Goal: Transaction & Acquisition: Purchase product/service

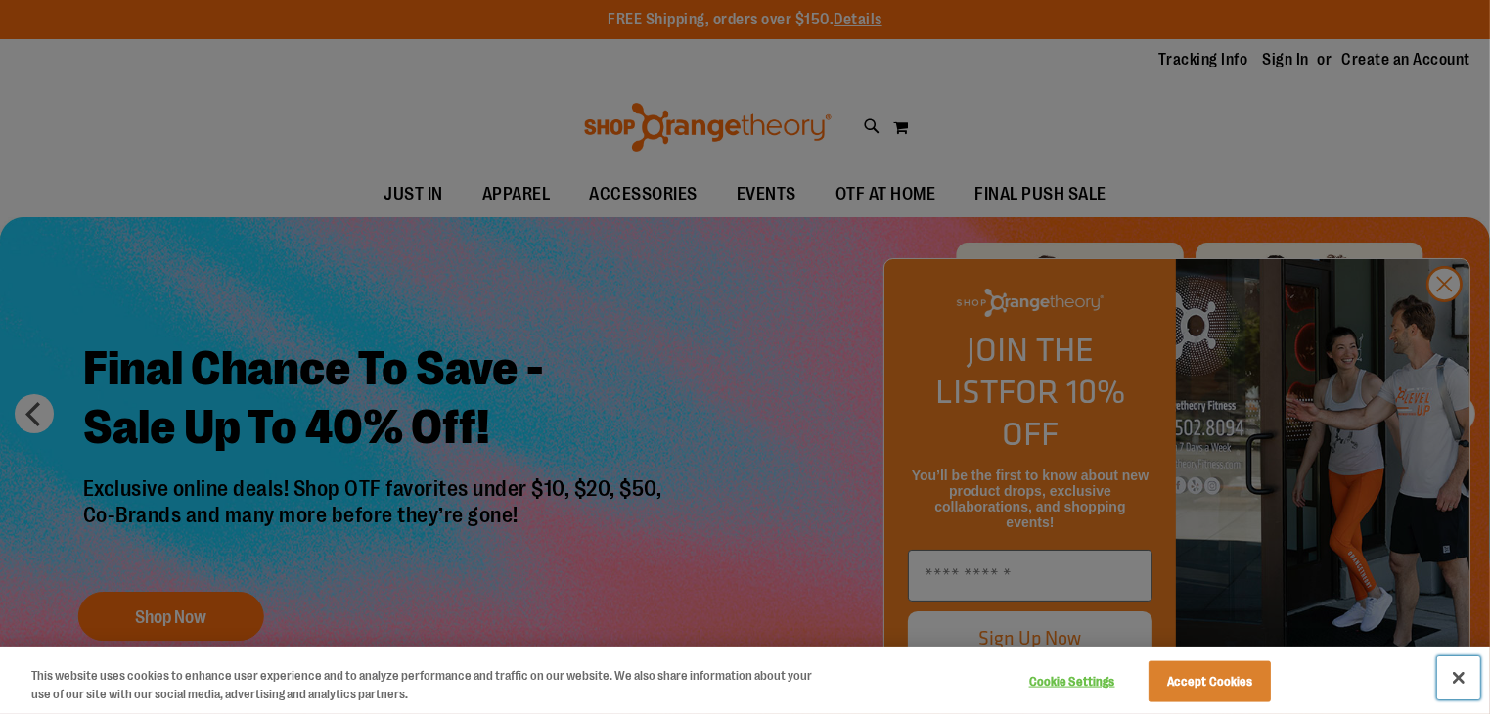
click at [1454, 676] on button "Close" at bounding box center [1458, 677] width 43 height 43
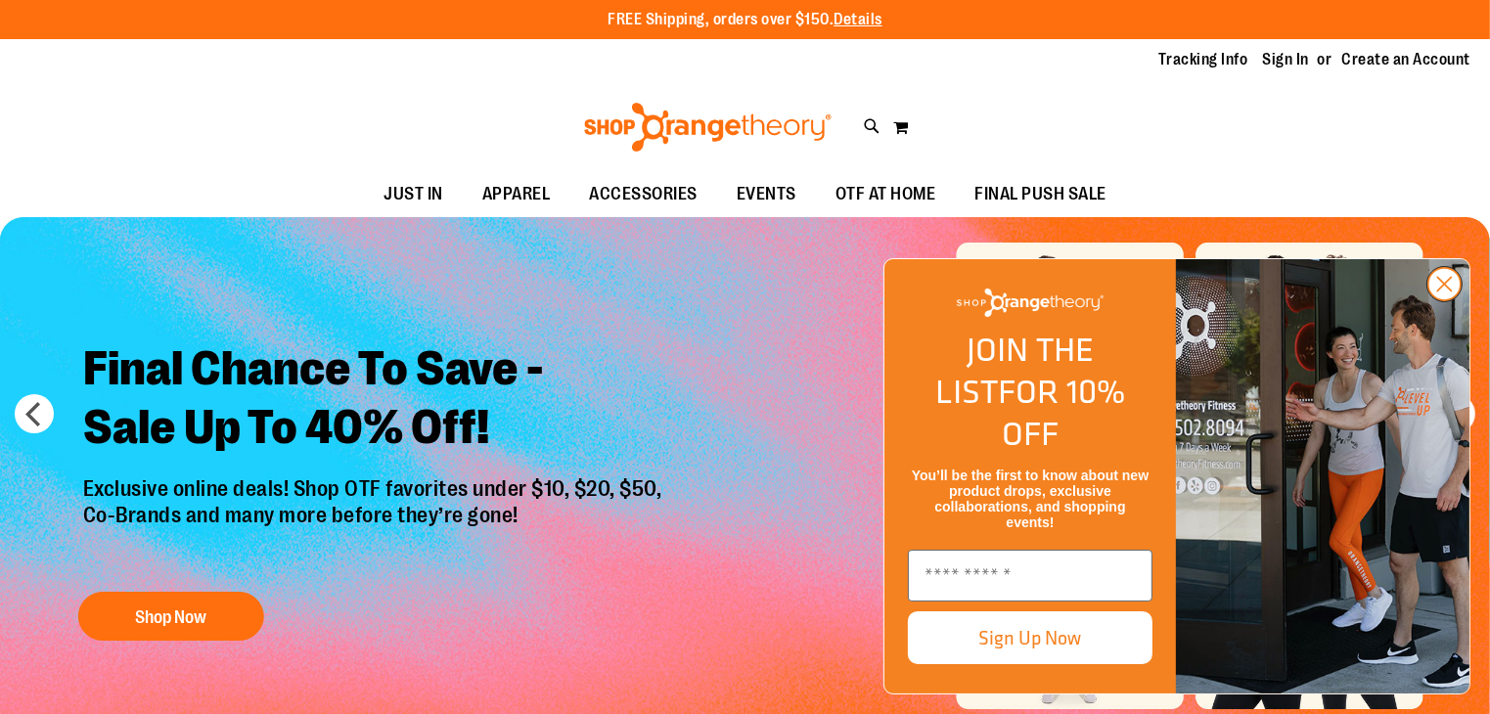
click at [1440, 300] on circle "Close dialog" at bounding box center [1444, 284] width 32 height 32
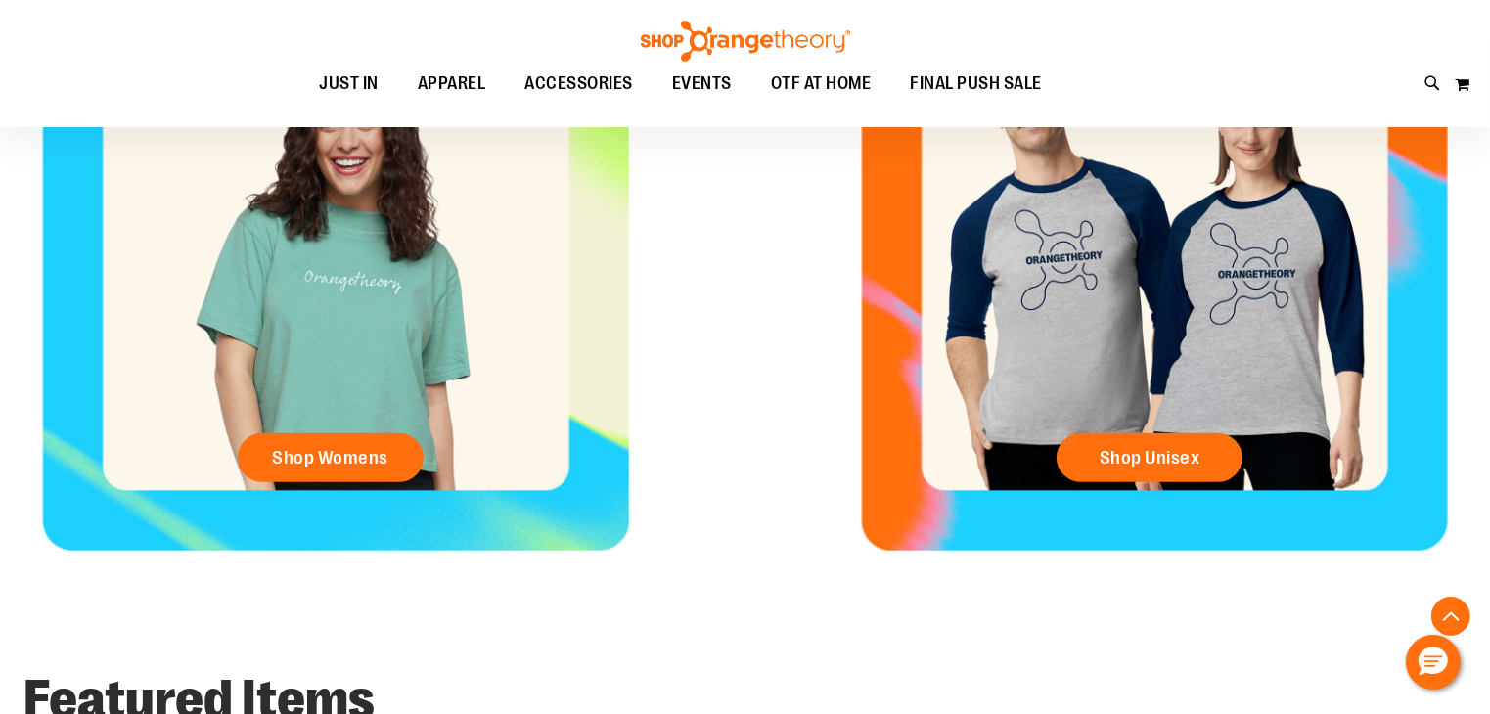
scroll to position [950, 0]
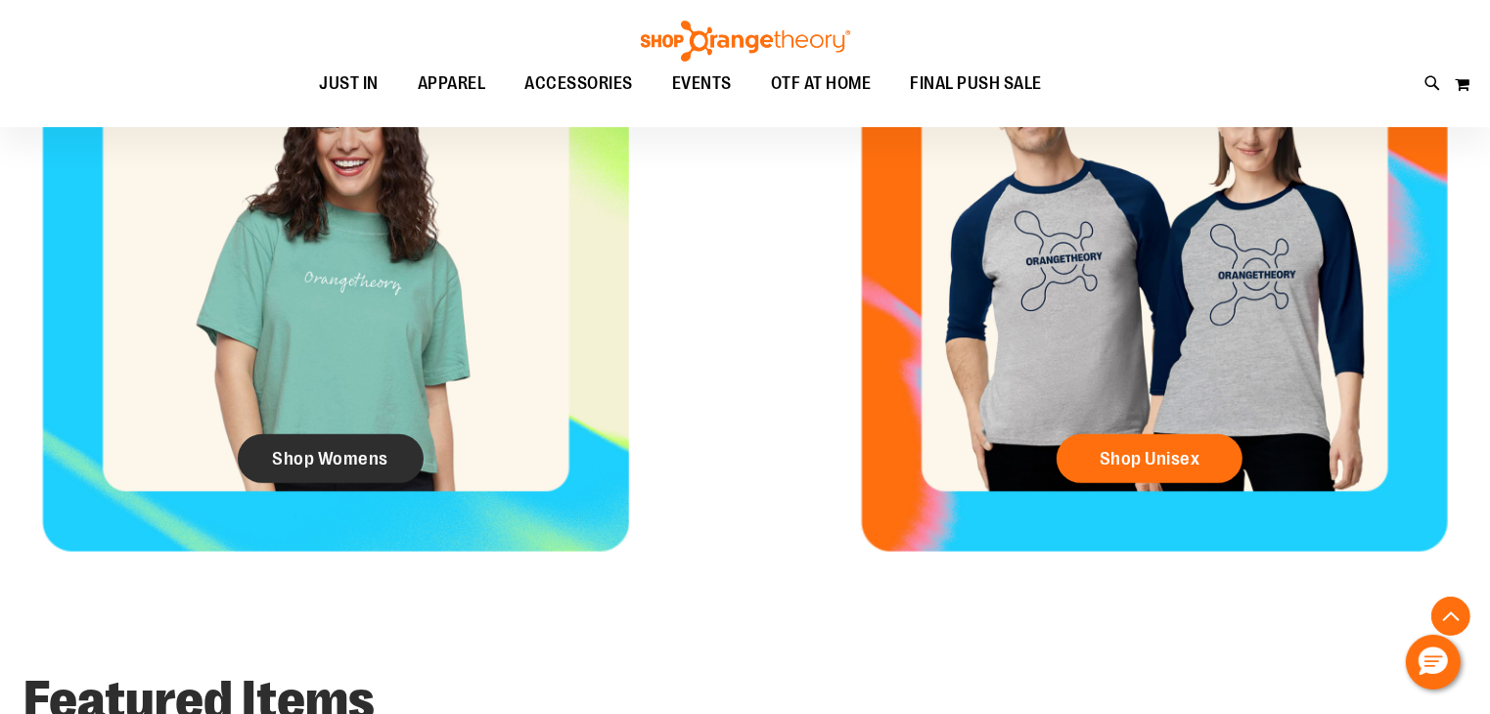
click at [393, 449] on link "Shop Womens" at bounding box center [331, 458] width 186 height 49
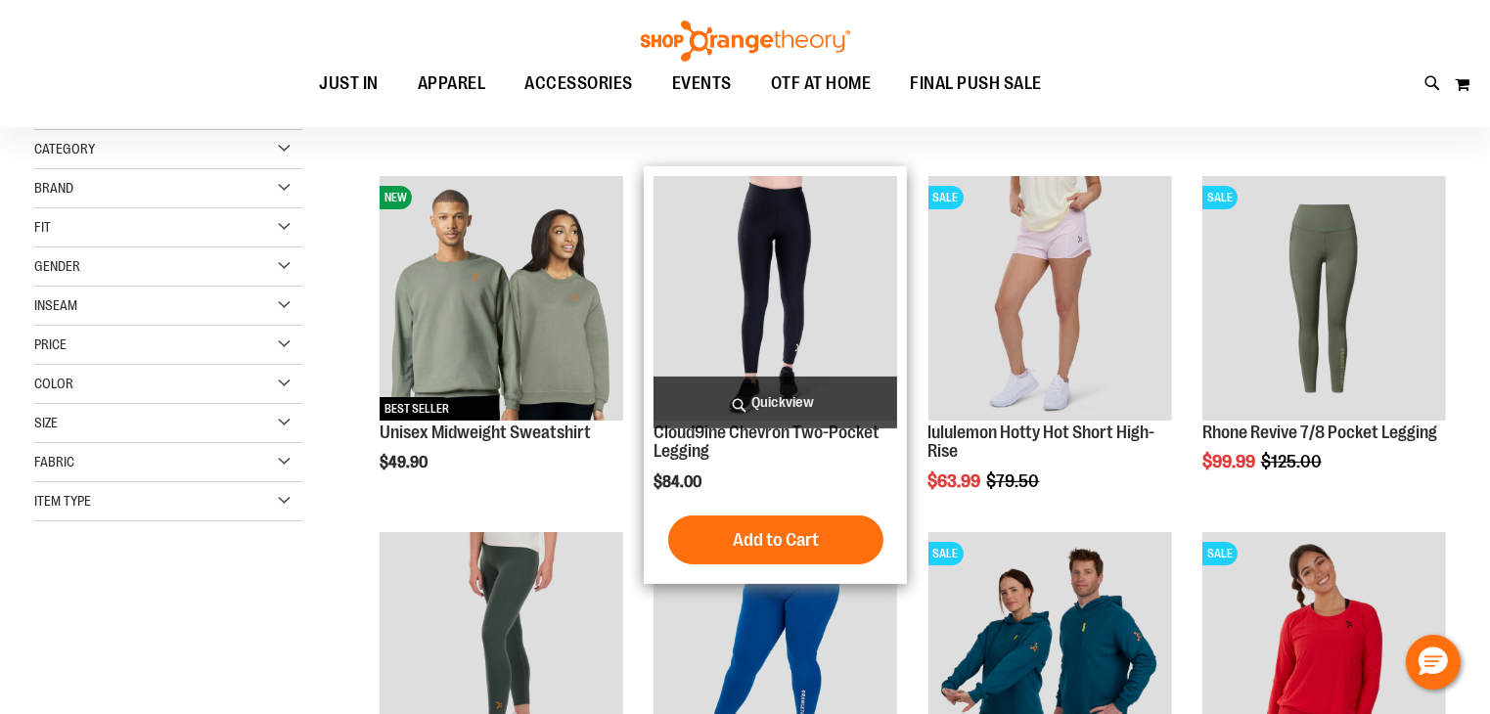
scroll to position [195, 0]
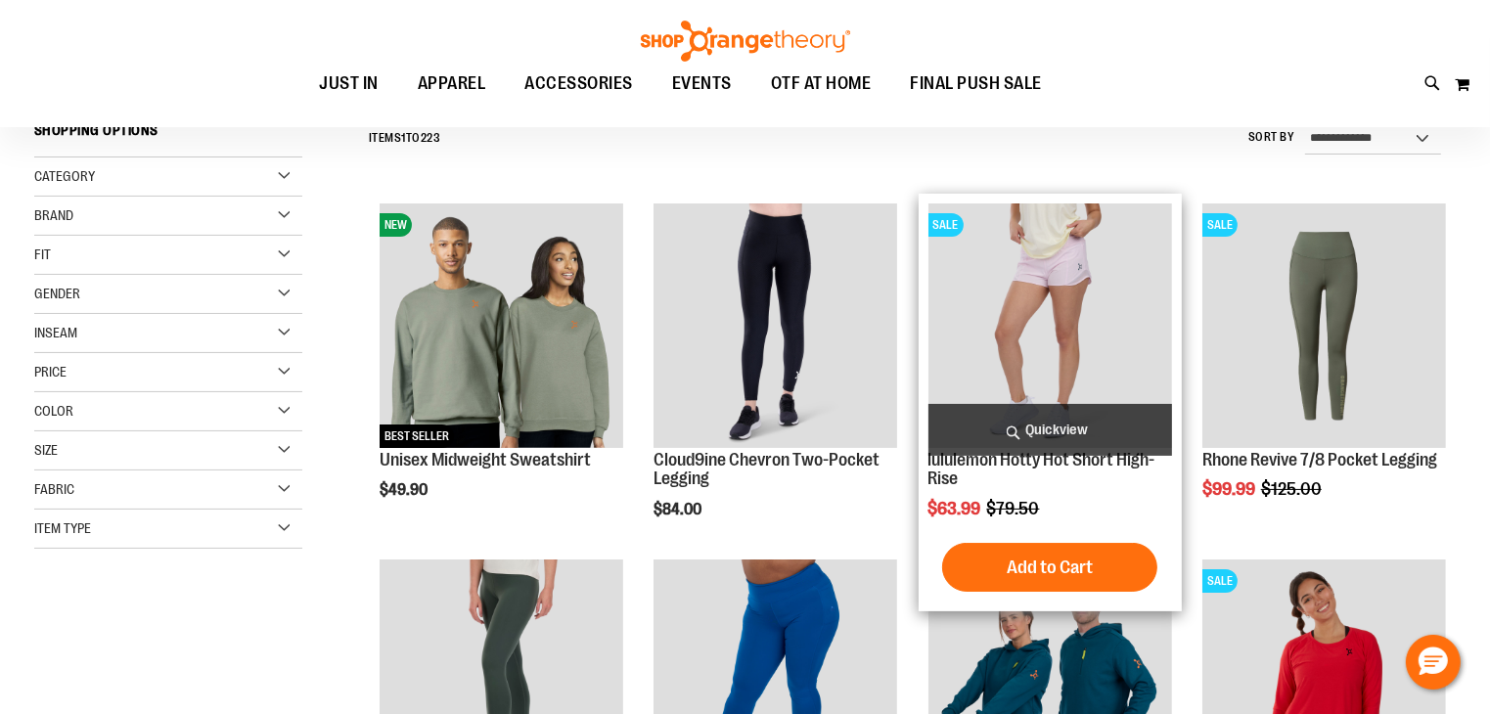
click at [1107, 298] on img "product" at bounding box center [1050, 325] width 244 height 244
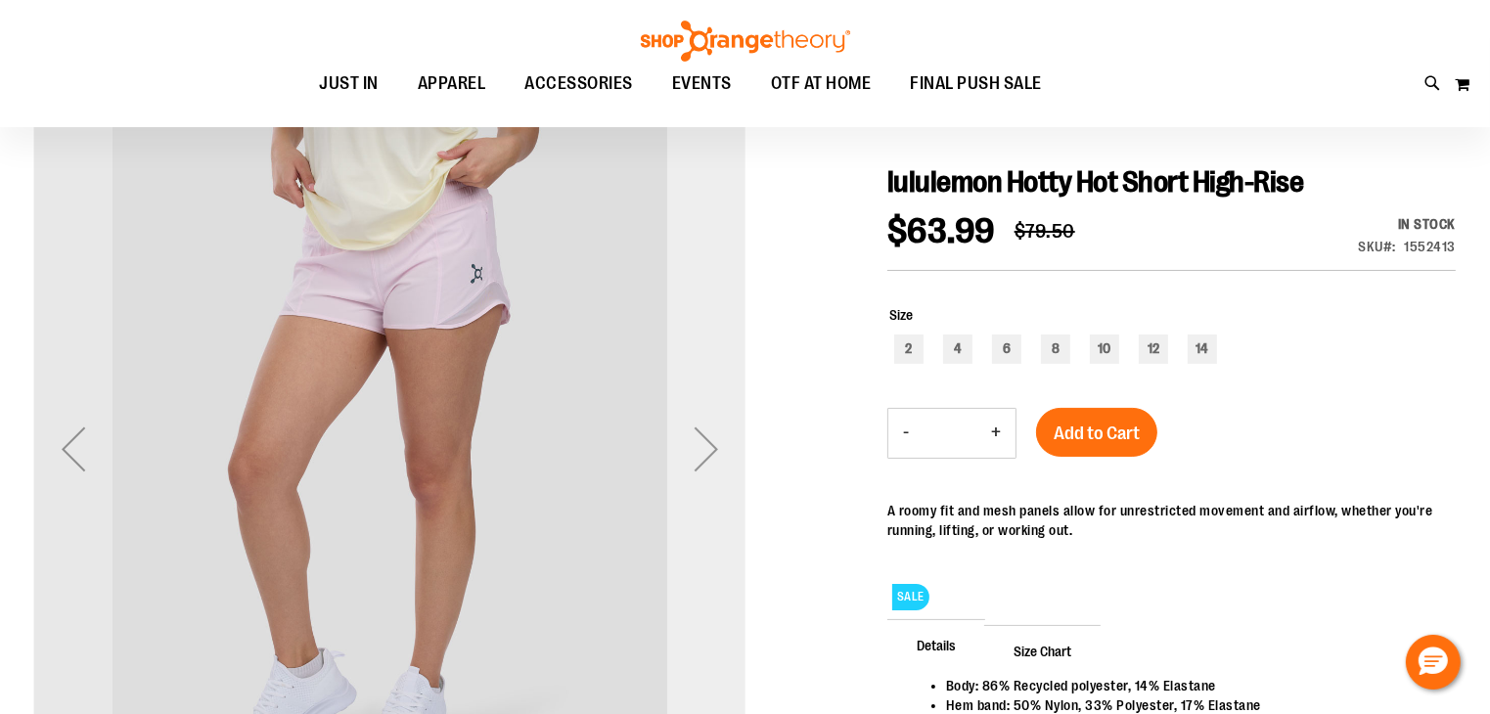
scroll to position [195, 0]
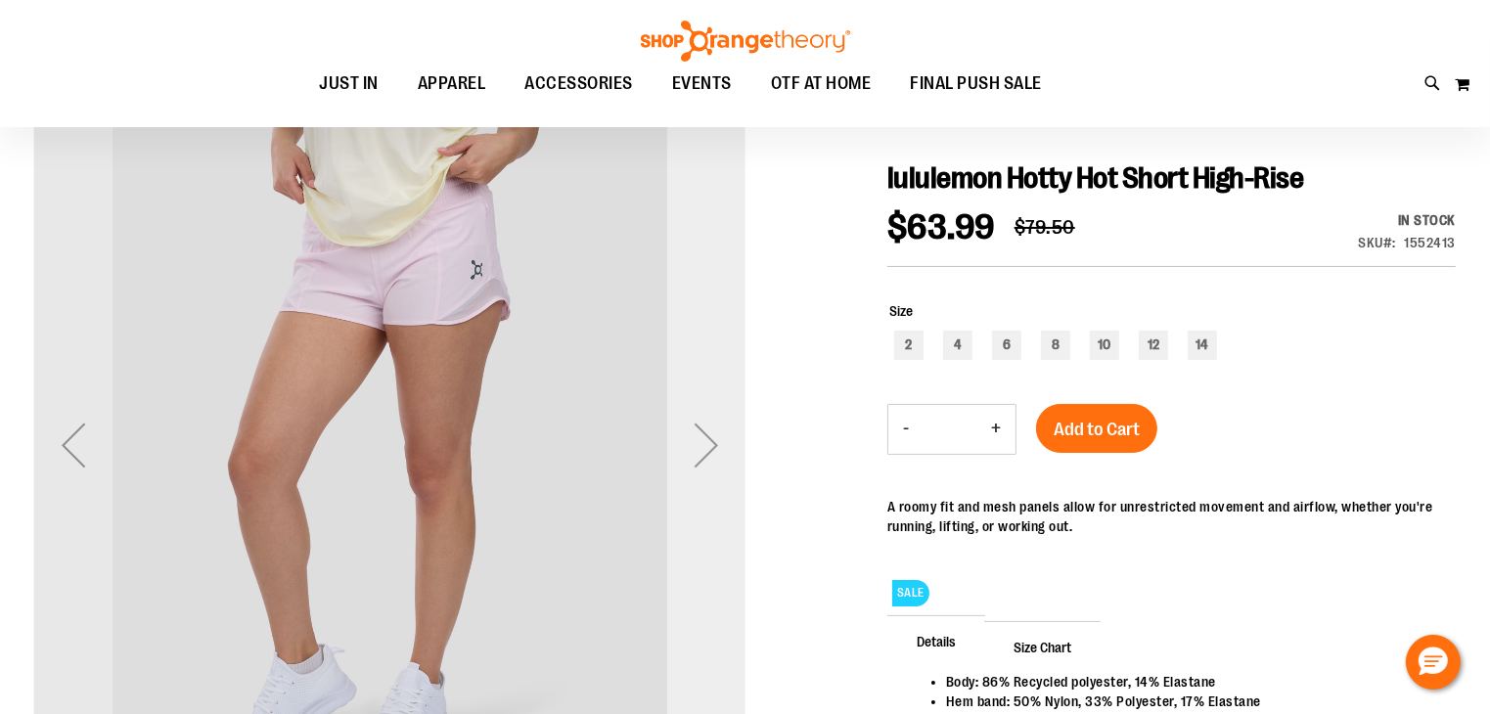
click at [696, 451] on div "Next" at bounding box center [706, 445] width 78 height 78
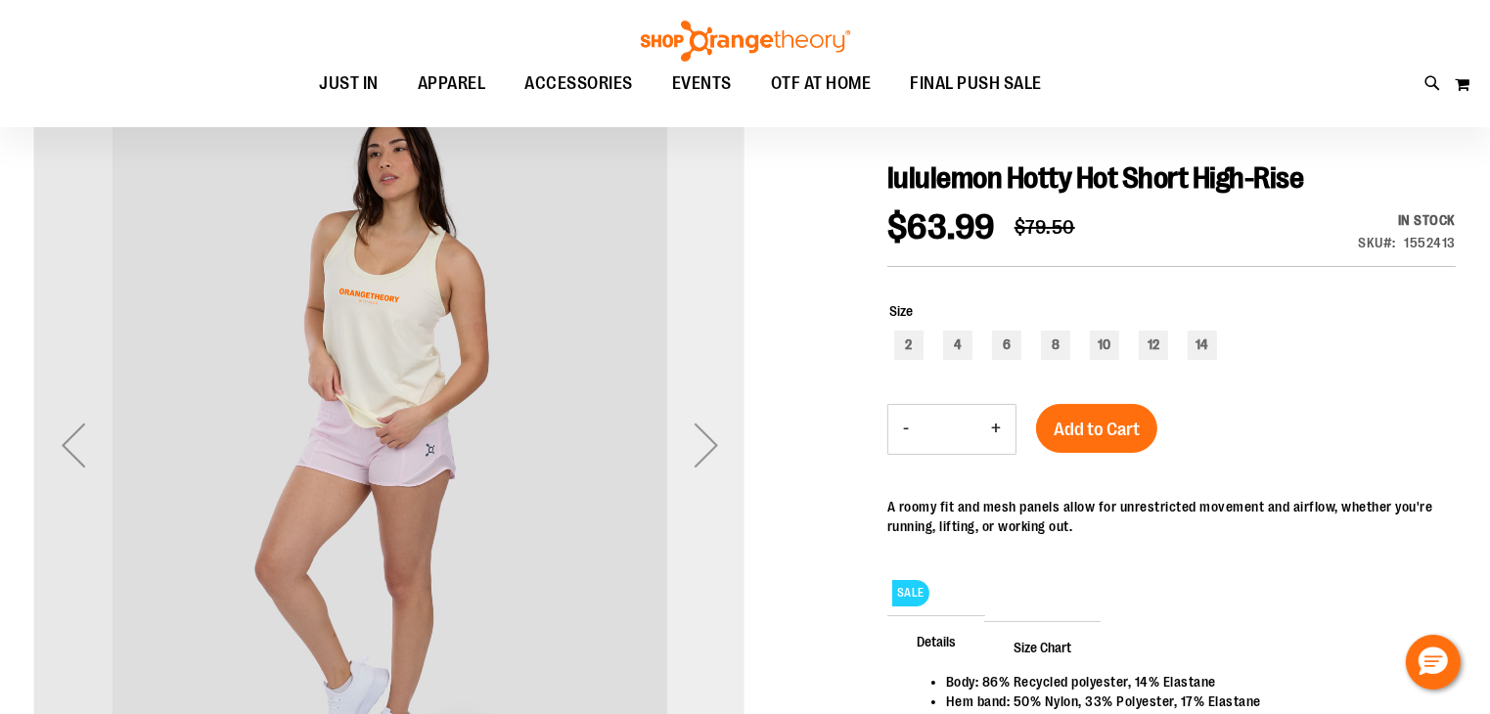
click at [696, 451] on div "Next" at bounding box center [706, 445] width 78 height 78
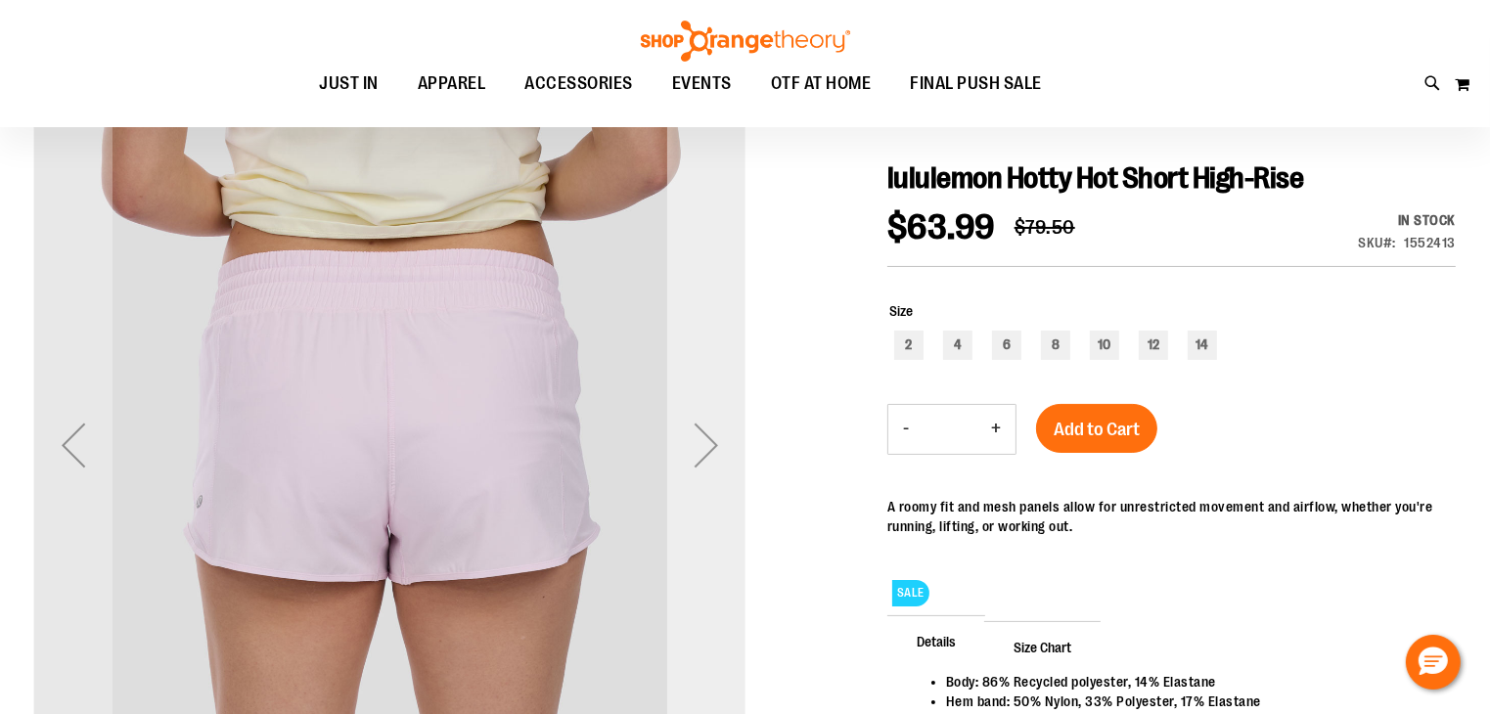
click at [696, 451] on div "Next" at bounding box center [706, 445] width 78 height 78
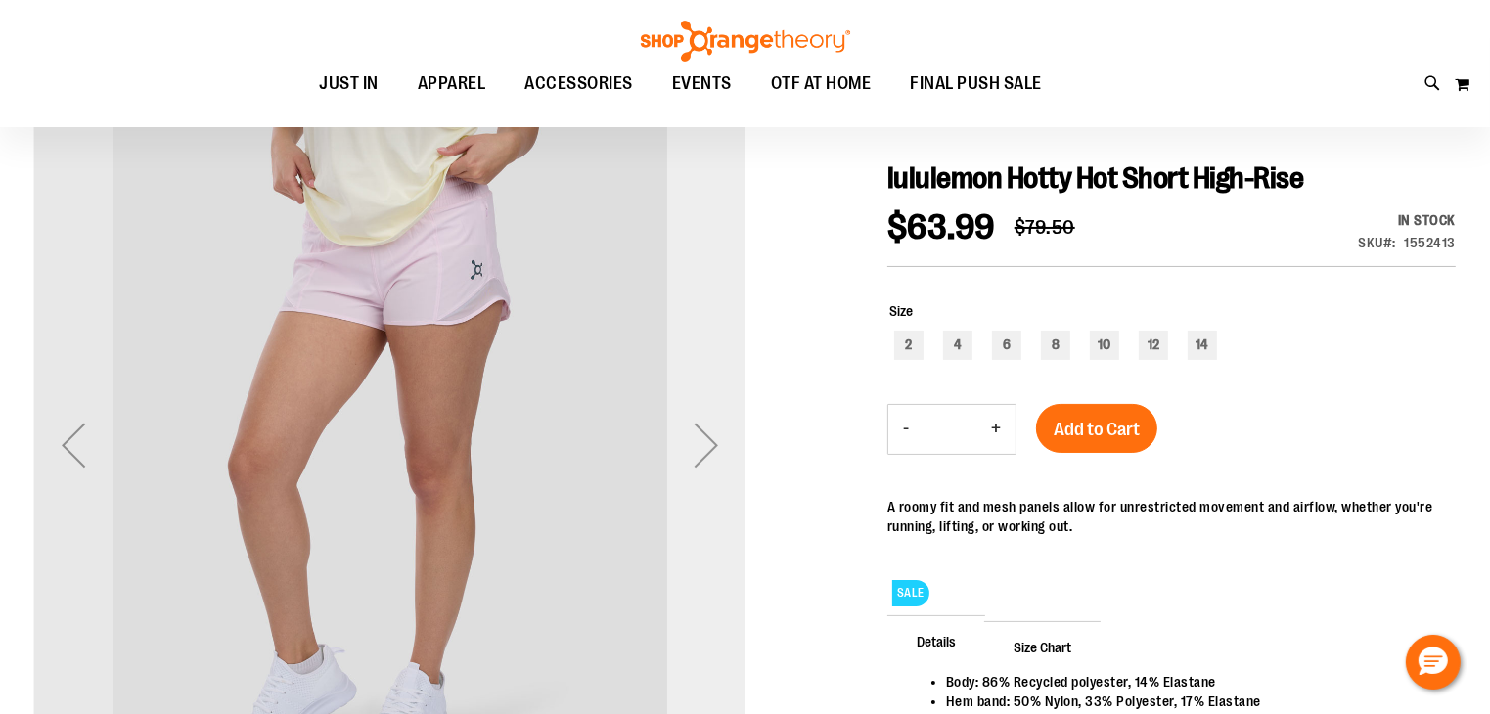
click at [696, 451] on div "Next" at bounding box center [706, 445] width 78 height 78
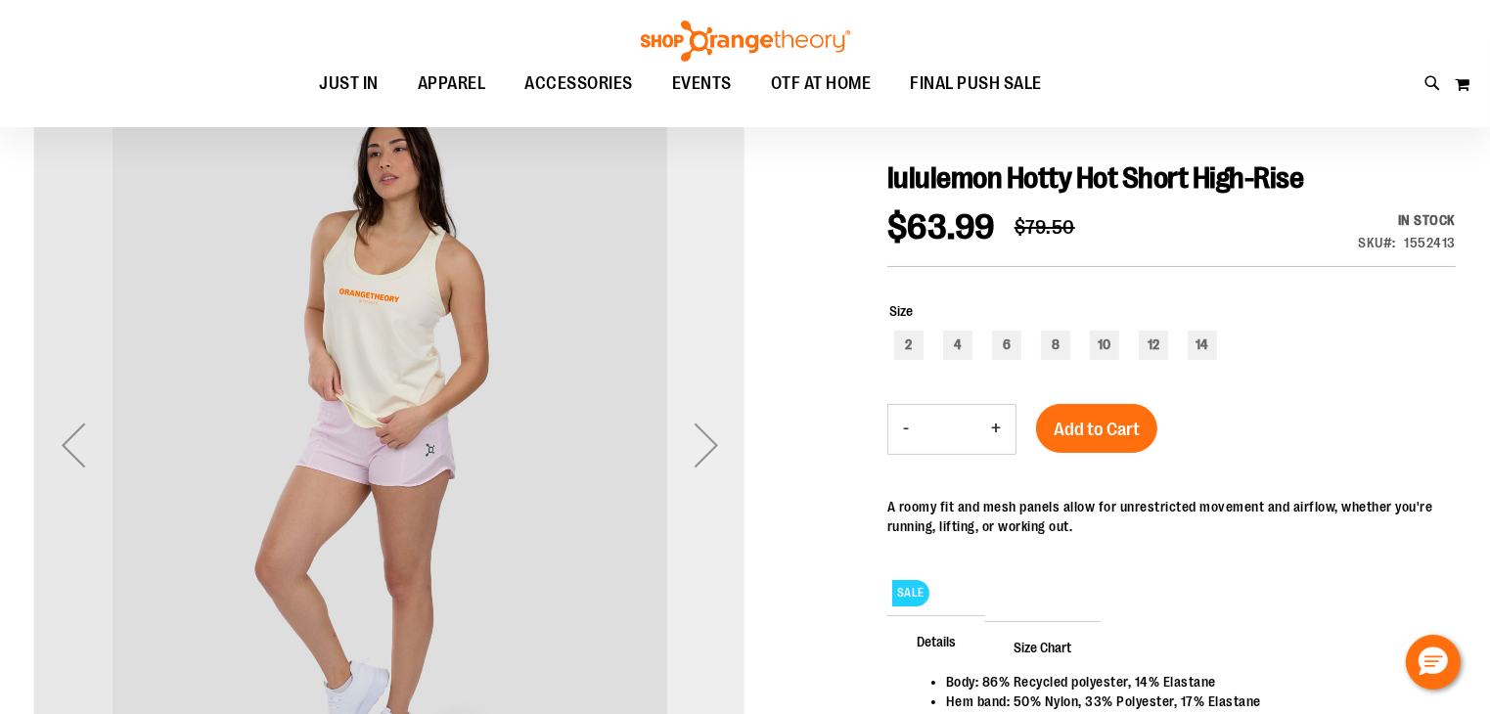
click at [696, 451] on div "Next" at bounding box center [706, 445] width 78 height 78
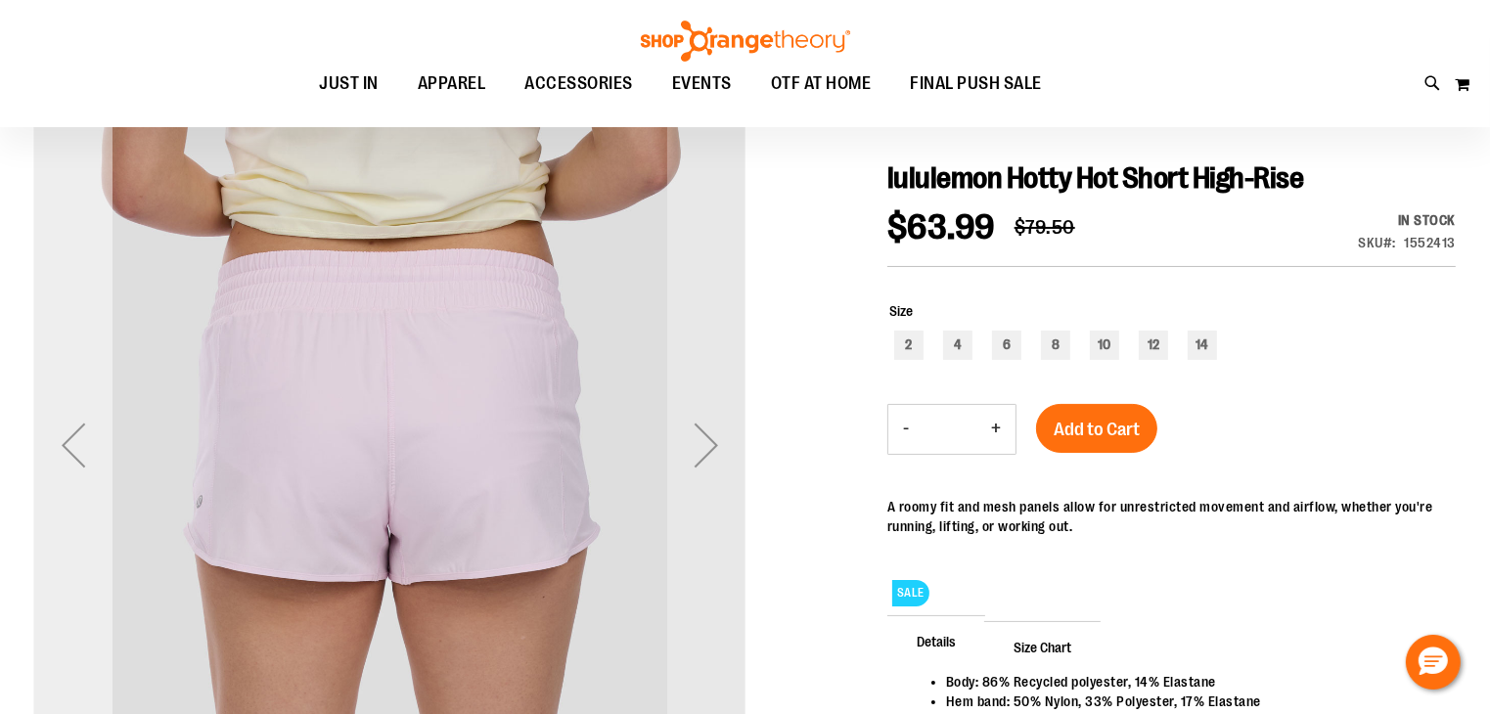
click at [58, 448] on div "Previous" at bounding box center [73, 445] width 78 height 78
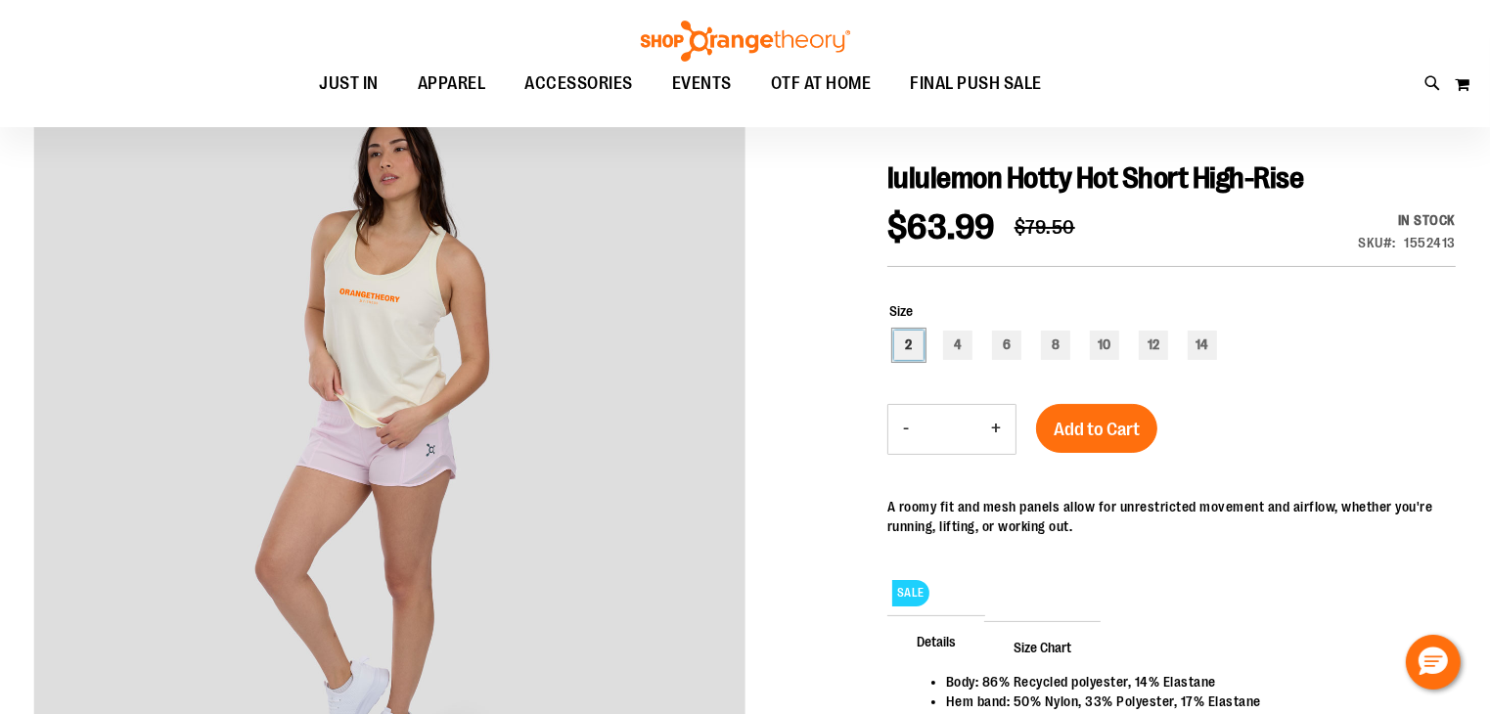
click at [912, 350] on div "2" at bounding box center [908, 345] width 29 height 29
type input "***"
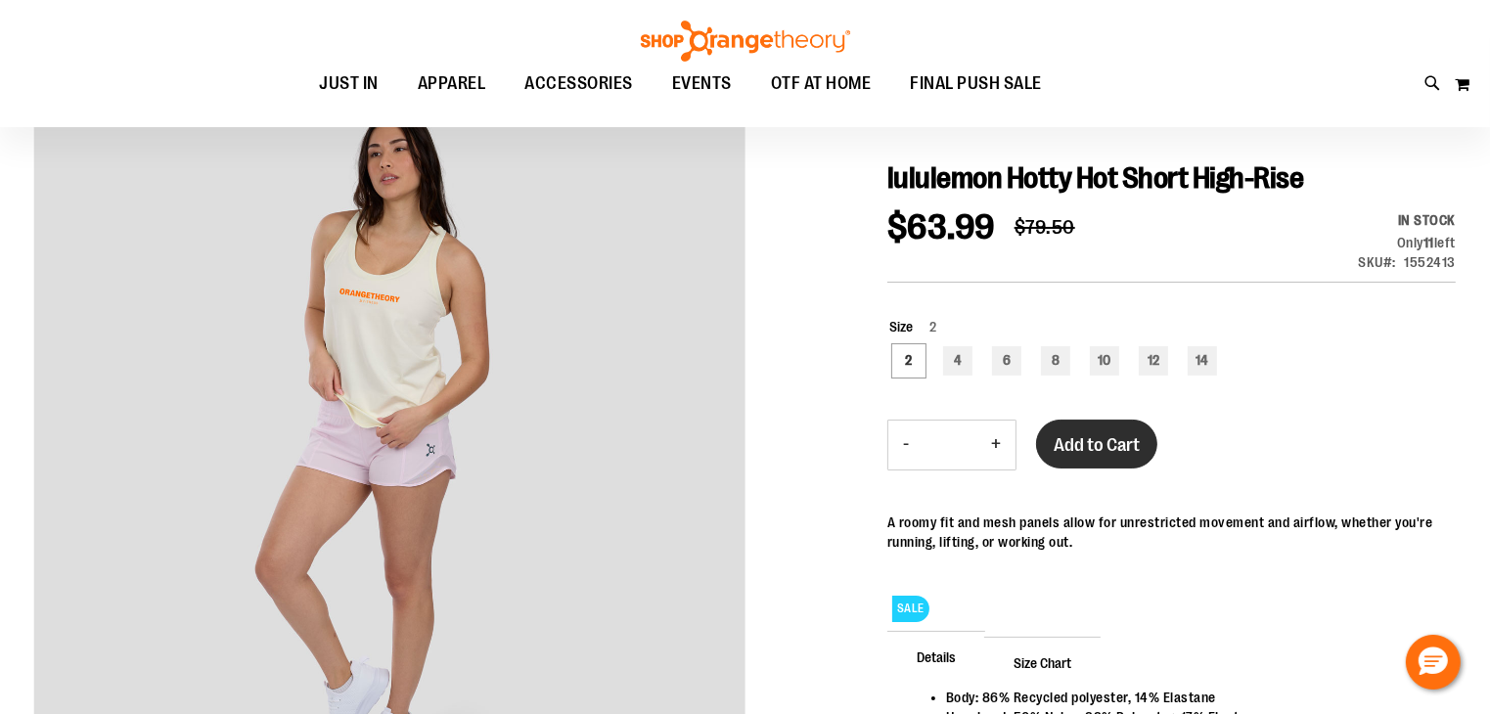
click at [1073, 456] on button "Add to Cart" at bounding box center [1096, 444] width 121 height 49
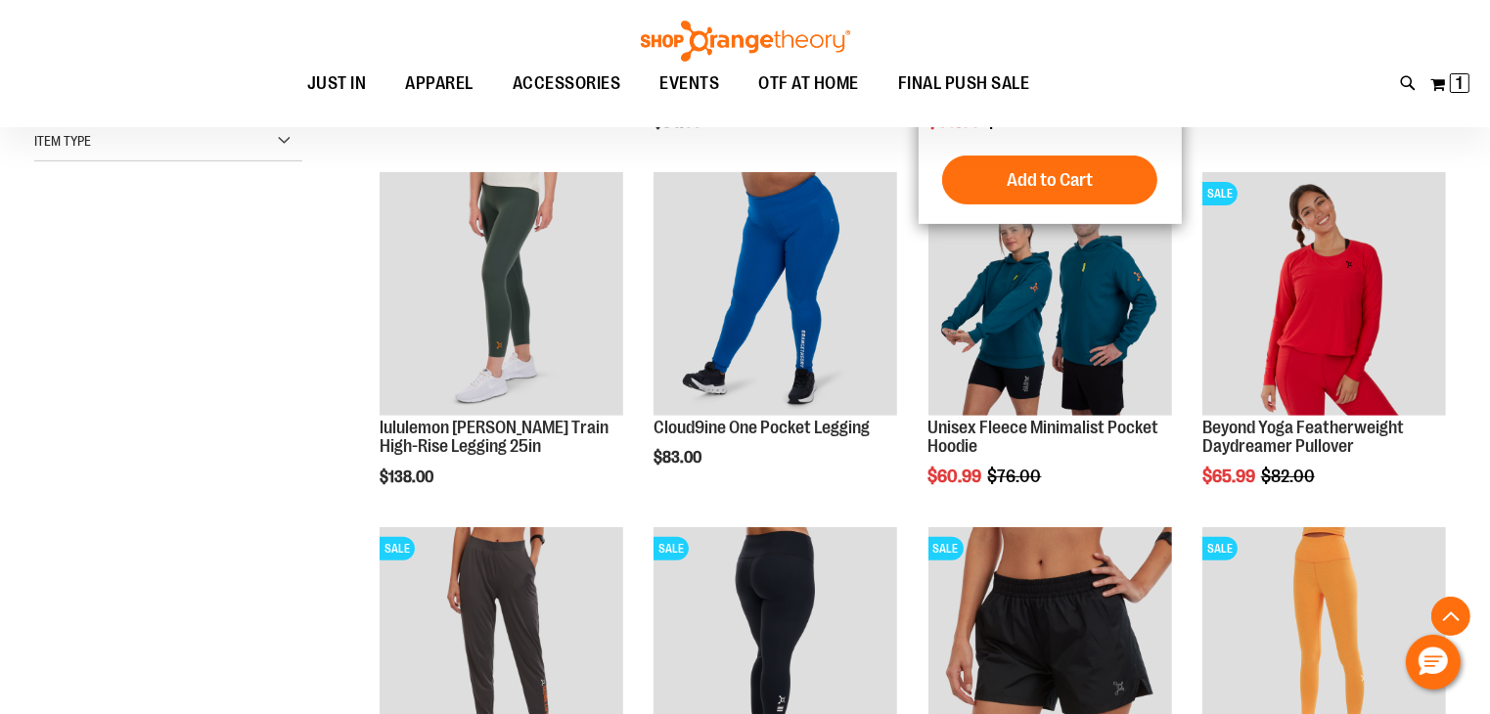
scroll to position [585, 0]
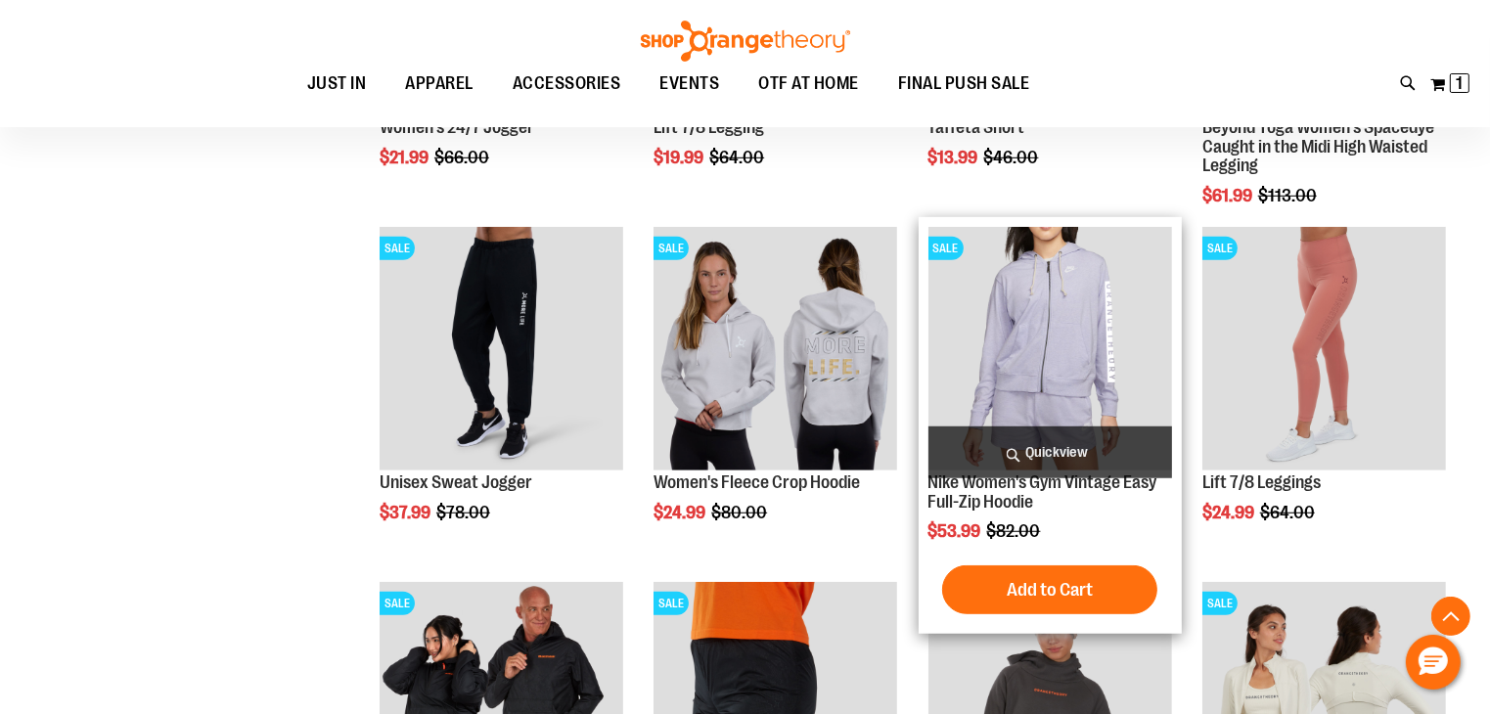
scroll to position [1269, 0]
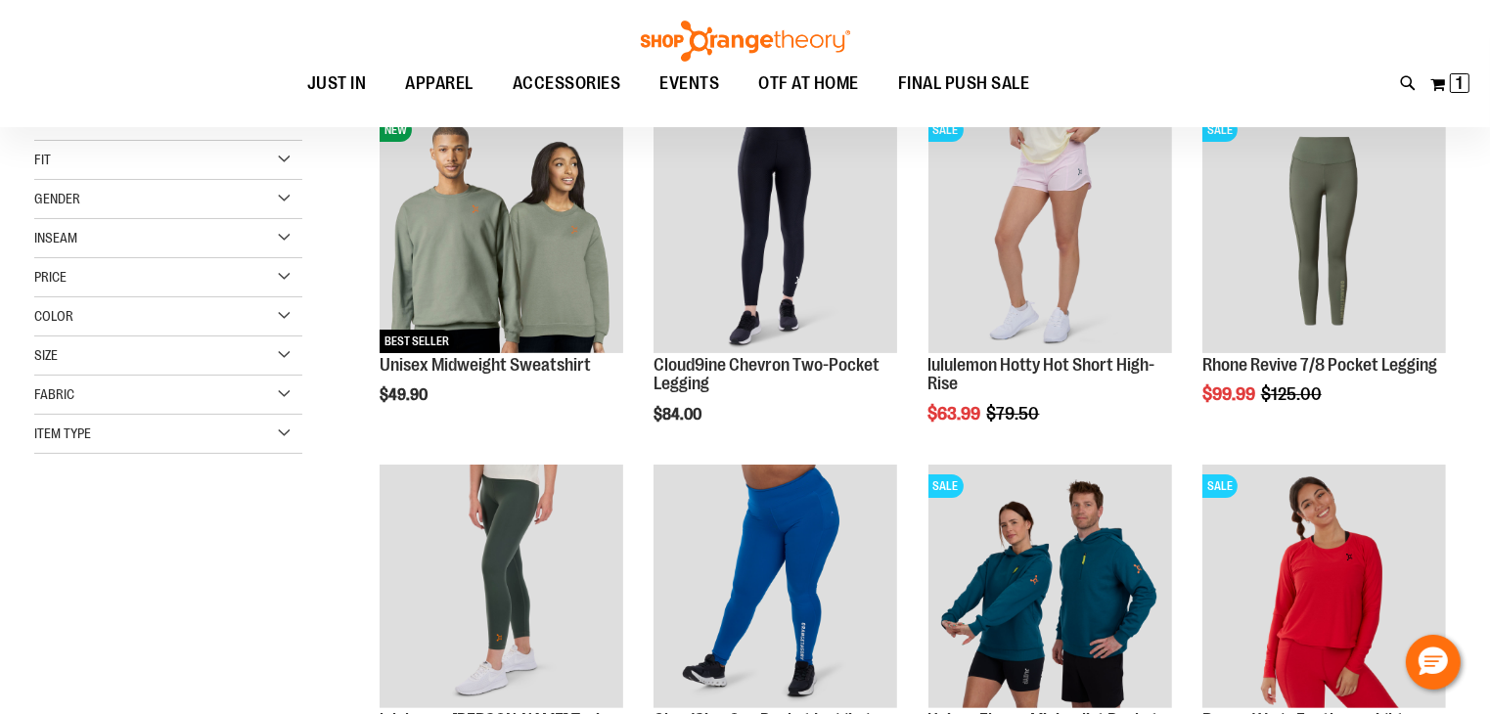
scroll to position [96, 0]
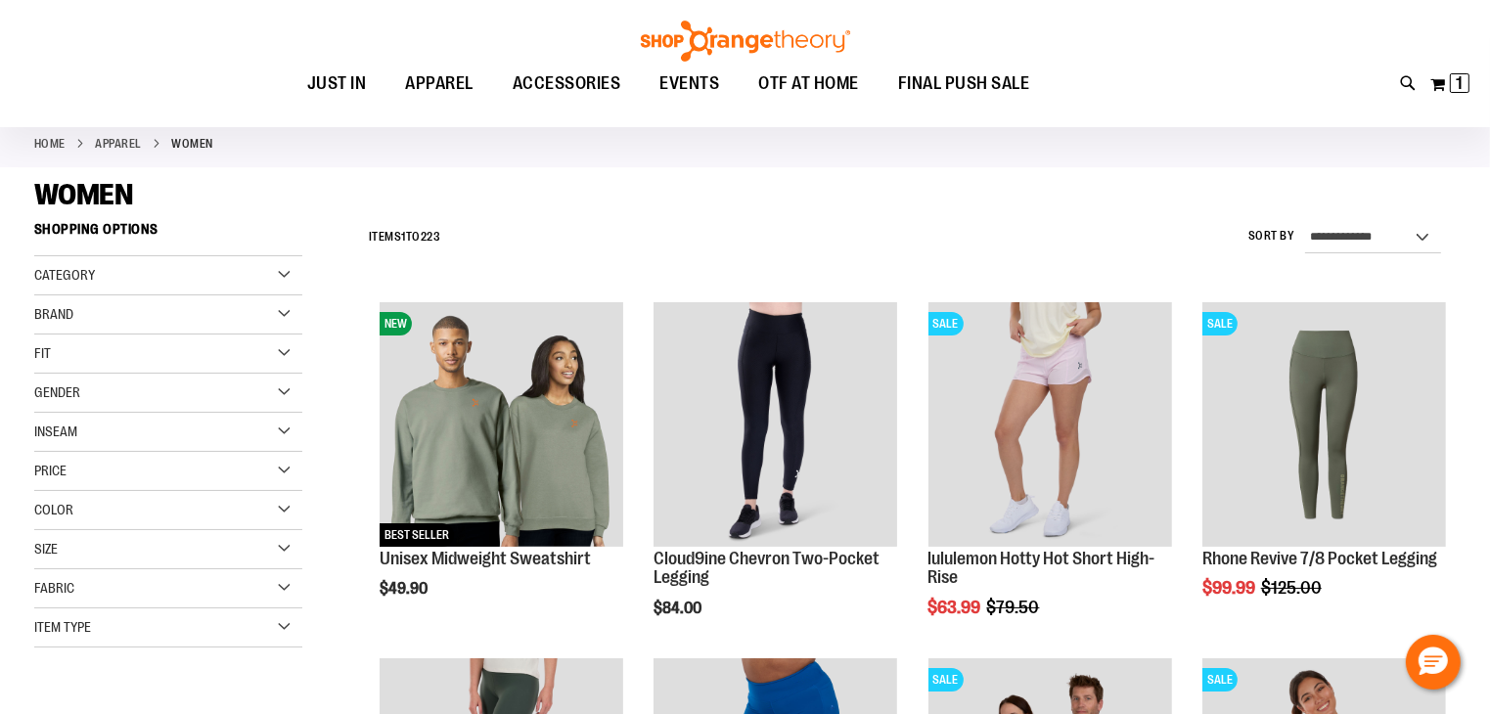
click at [122, 302] on div "Brand" at bounding box center [168, 314] width 268 height 39
click at [43, 379] on link "lululemon" at bounding box center [157, 375] width 257 height 21
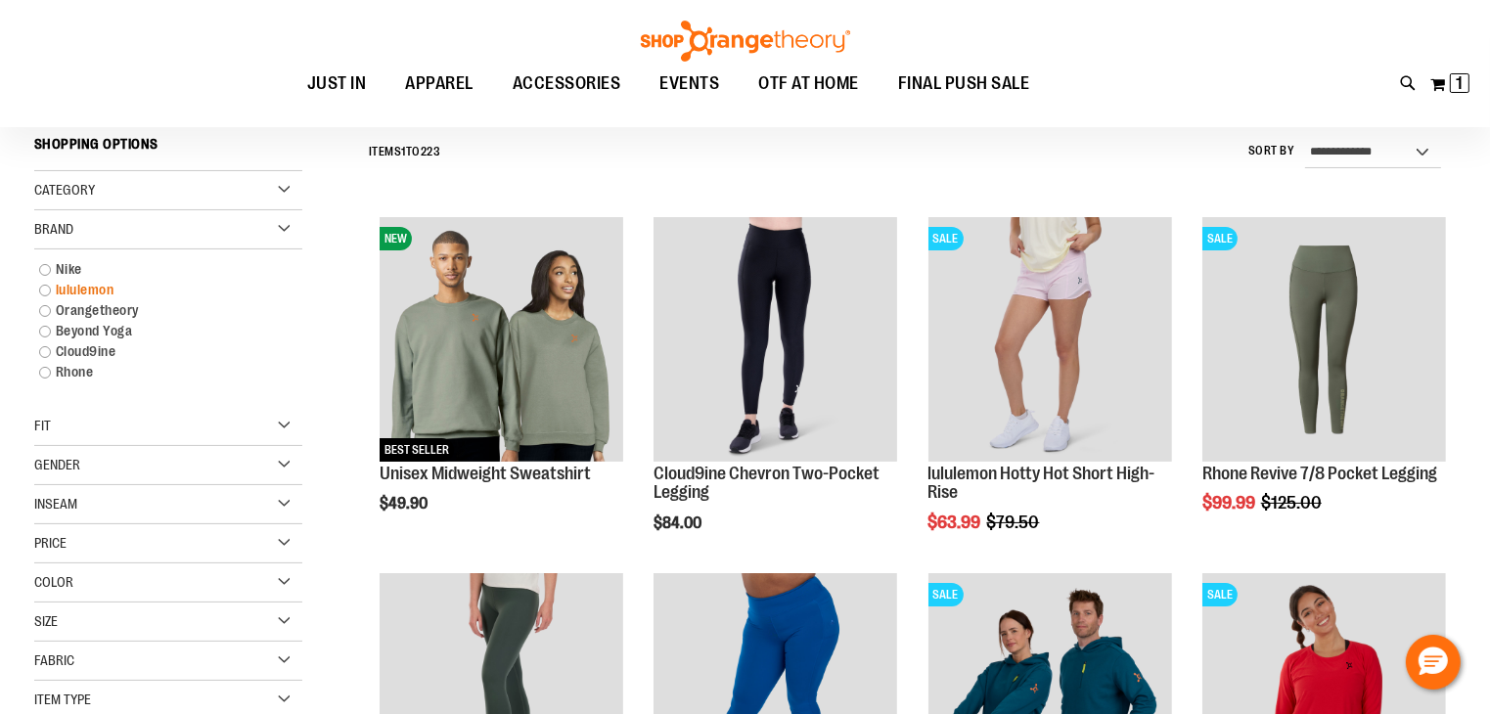
scroll to position [182, 0]
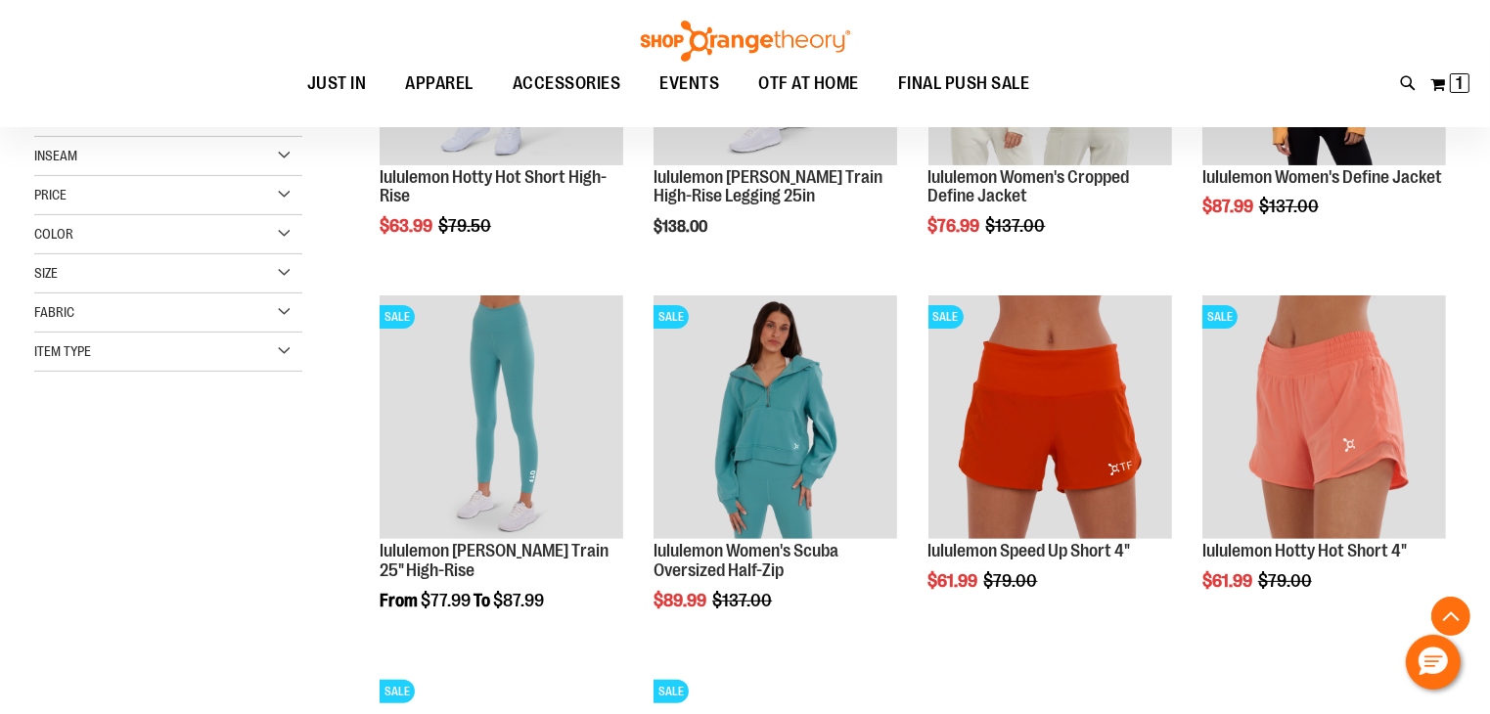
scroll to position [573, 0]
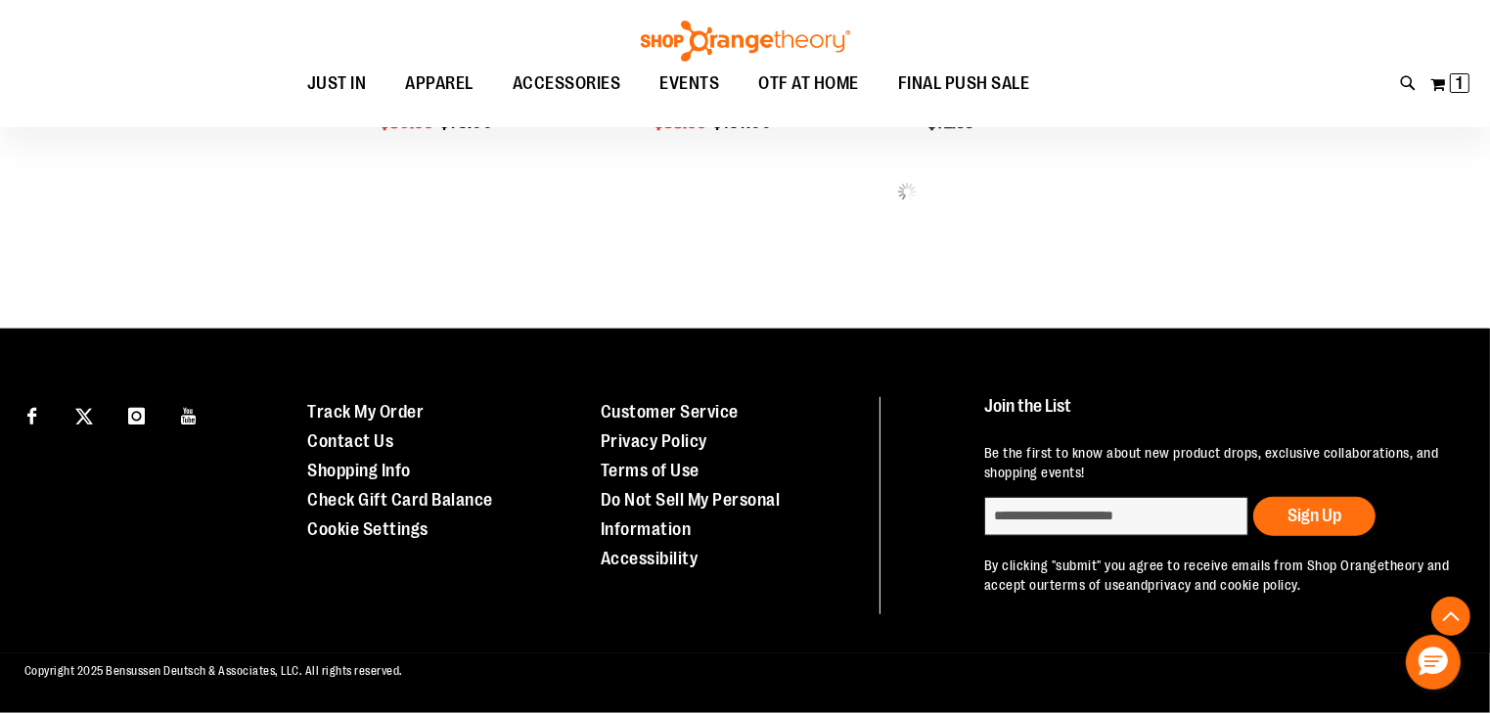
scroll to position [1350, 0]
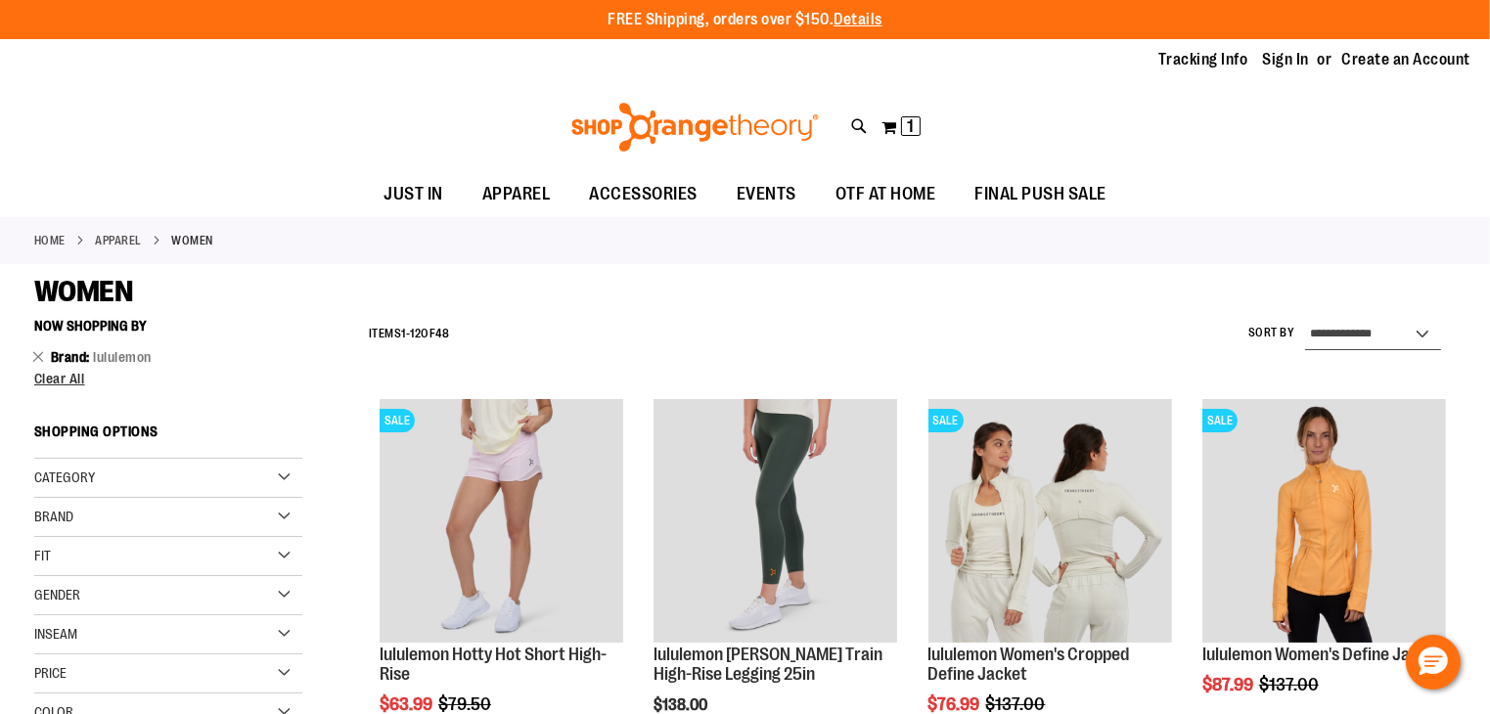
click at [1355, 338] on select "**********" at bounding box center [1373, 334] width 136 height 31
select select "*********"
click at [1305, 319] on select "**********" at bounding box center [1373, 334] width 136 height 31
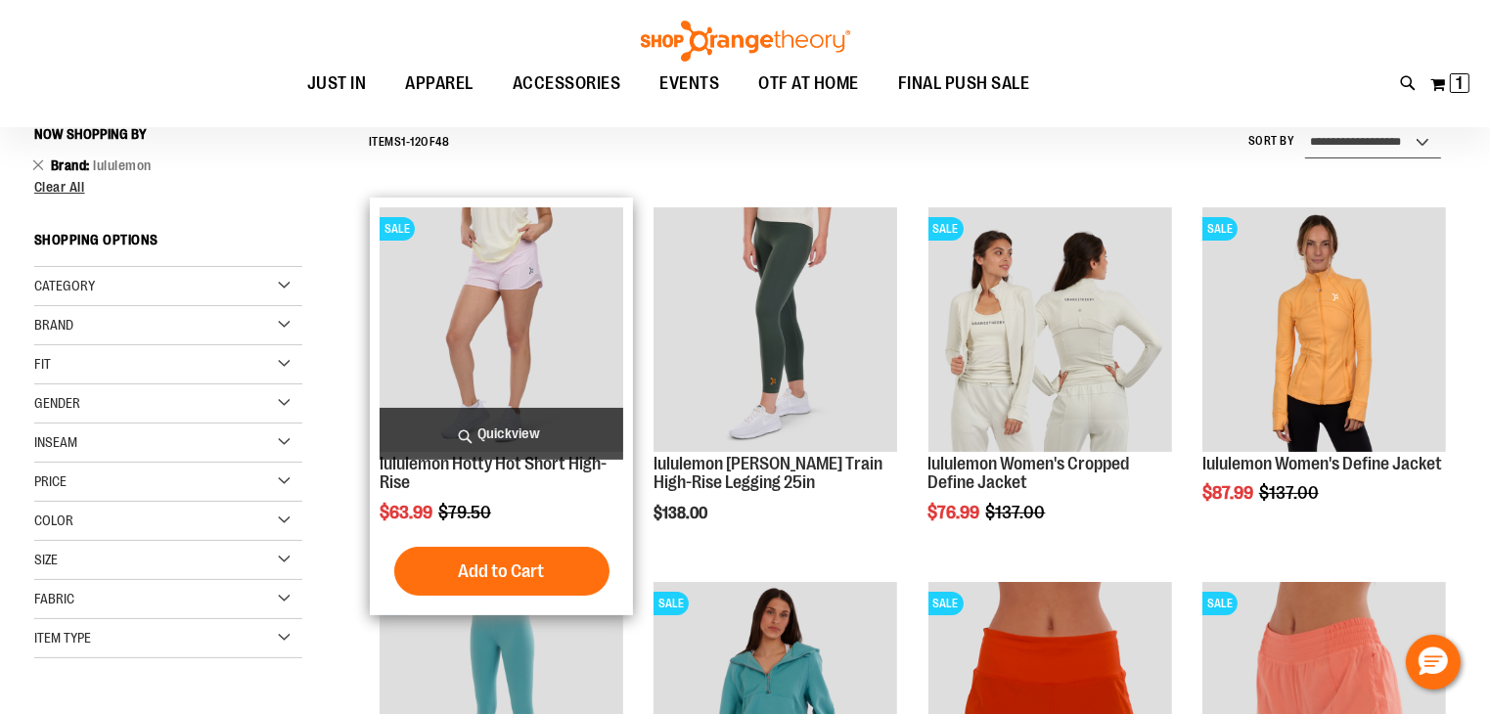
scroll to position [195, 0]
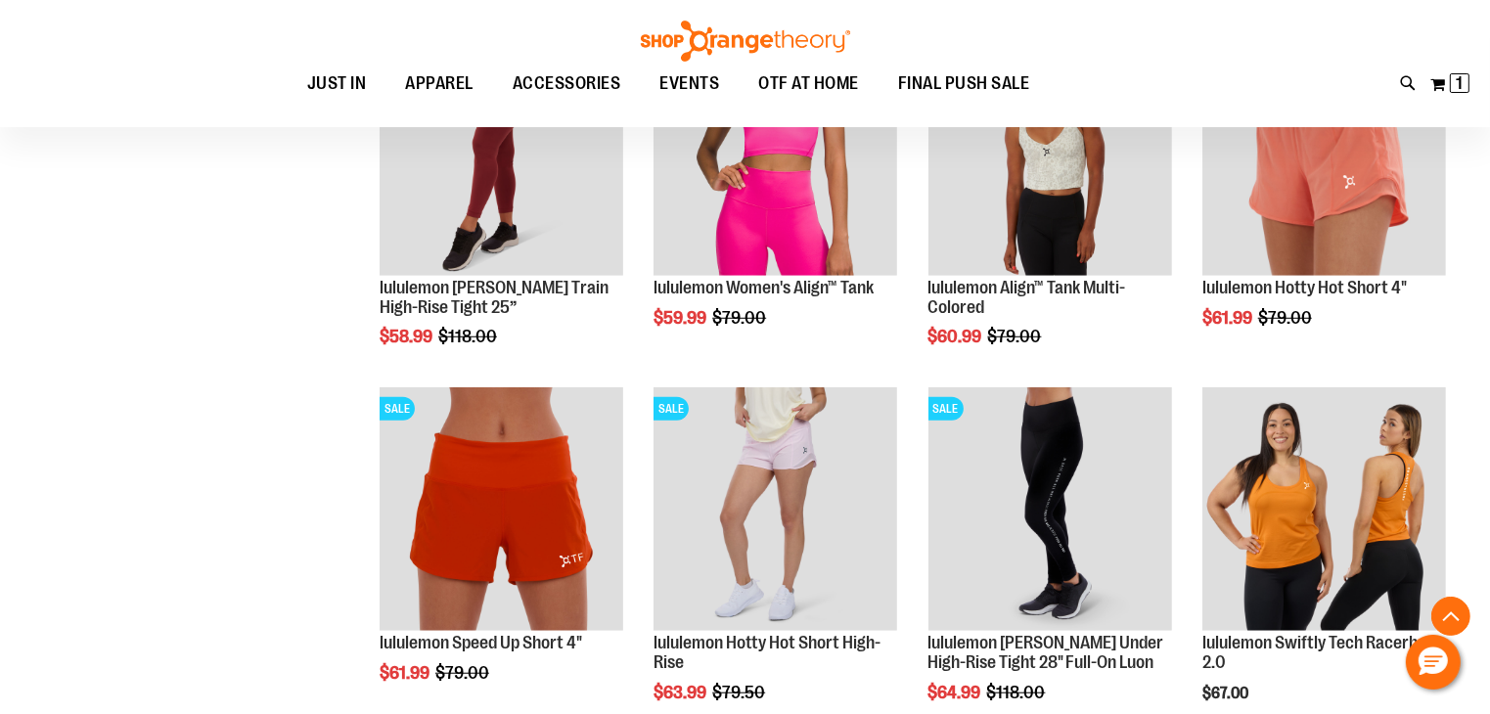
scroll to position [1466, 0]
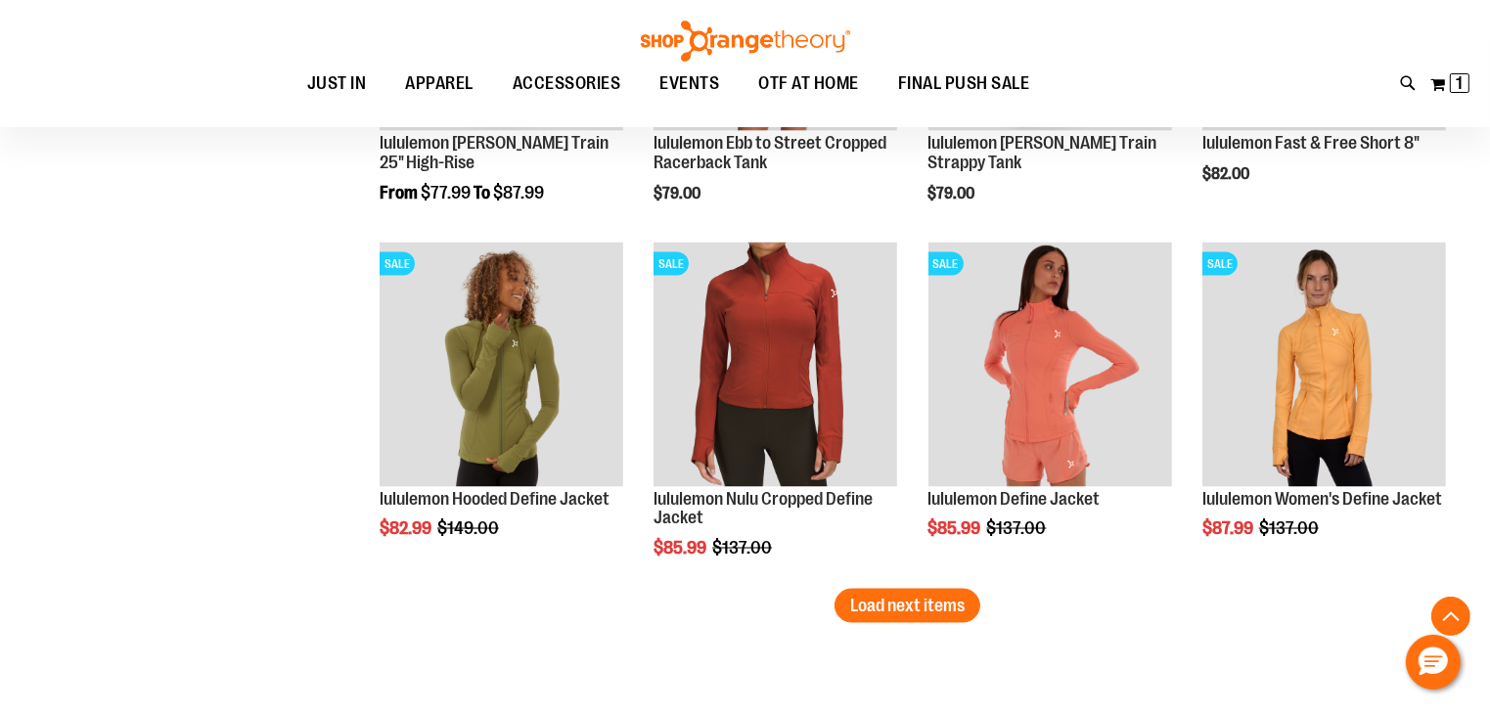
scroll to position [3031, 0]
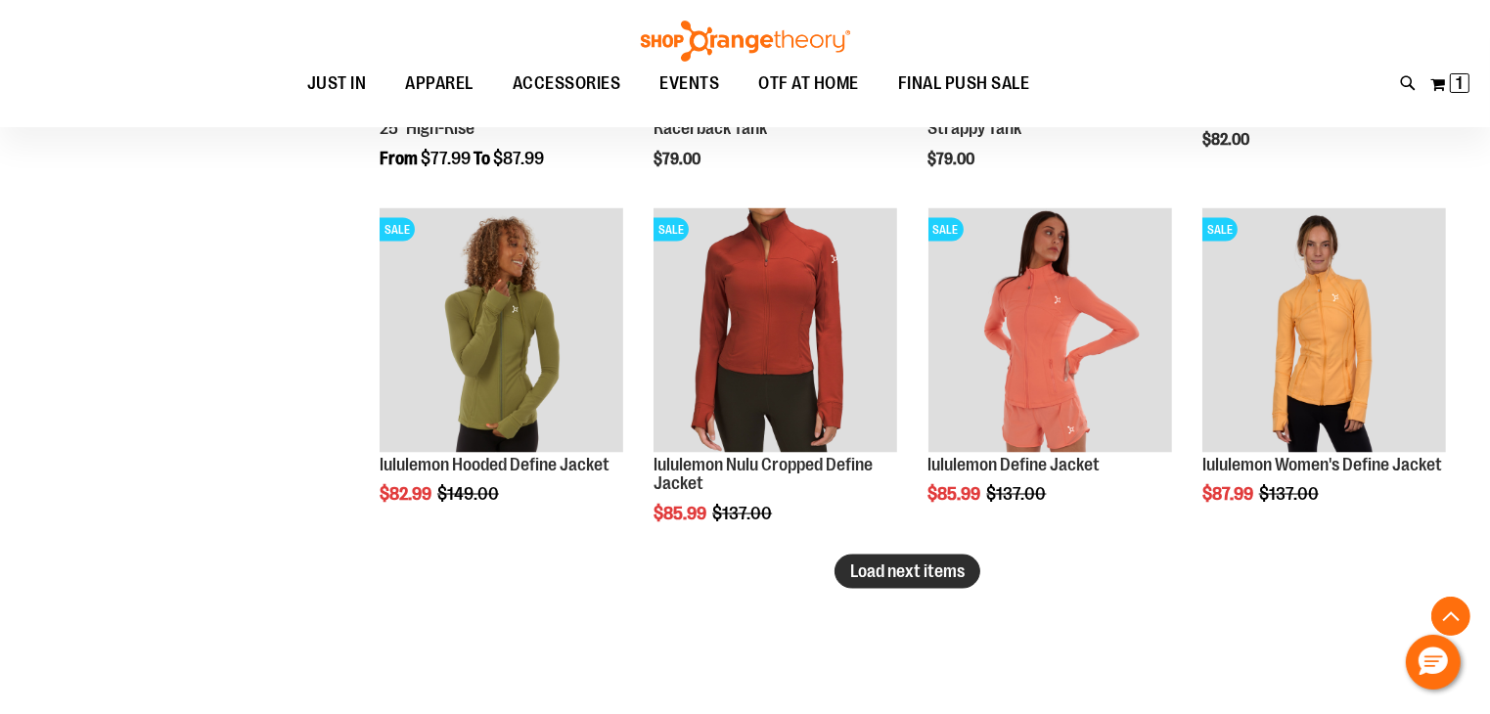
click at [944, 576] on span "Load next items" at bounding box center [907, 571] width 114 height 20
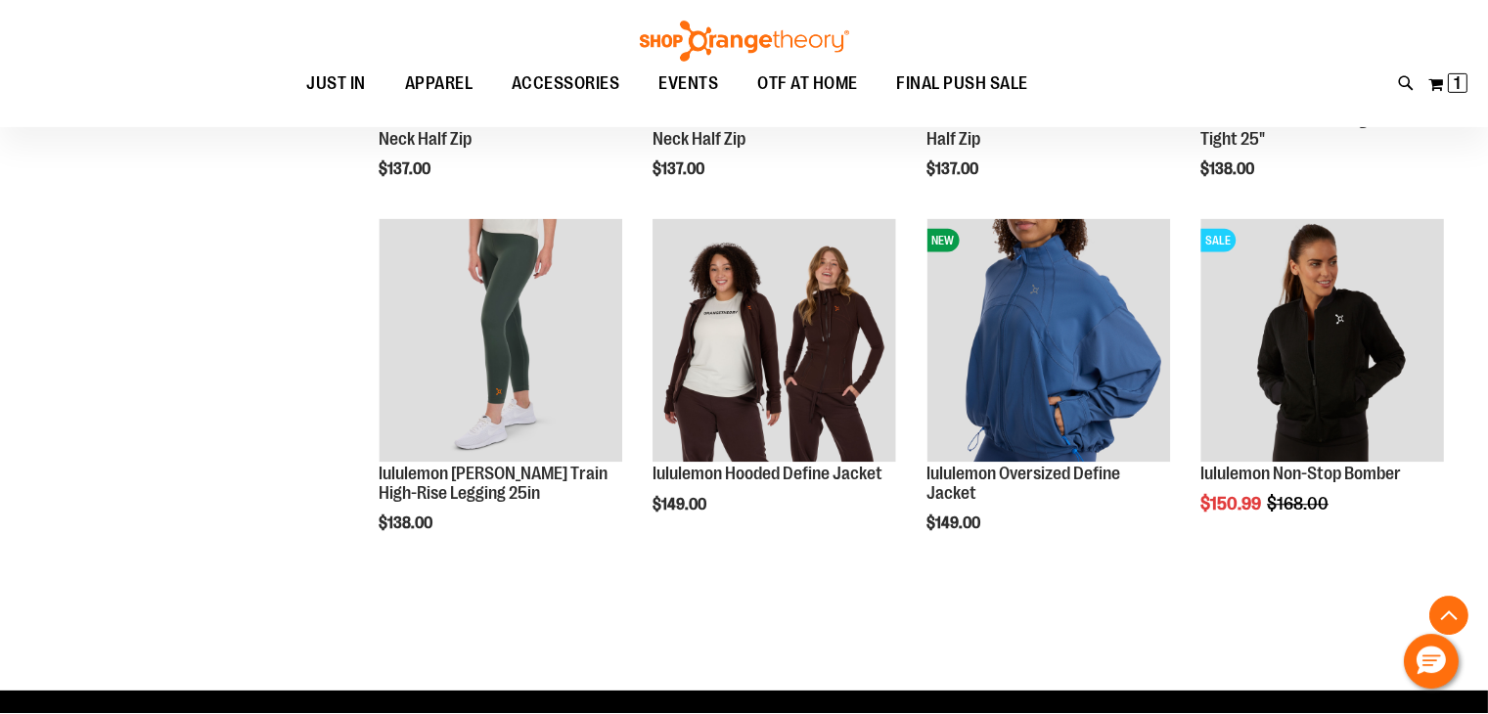
scroll to position [4107, 0]
